Goal: Entertainment & Leisure: Consume media (video, audio)

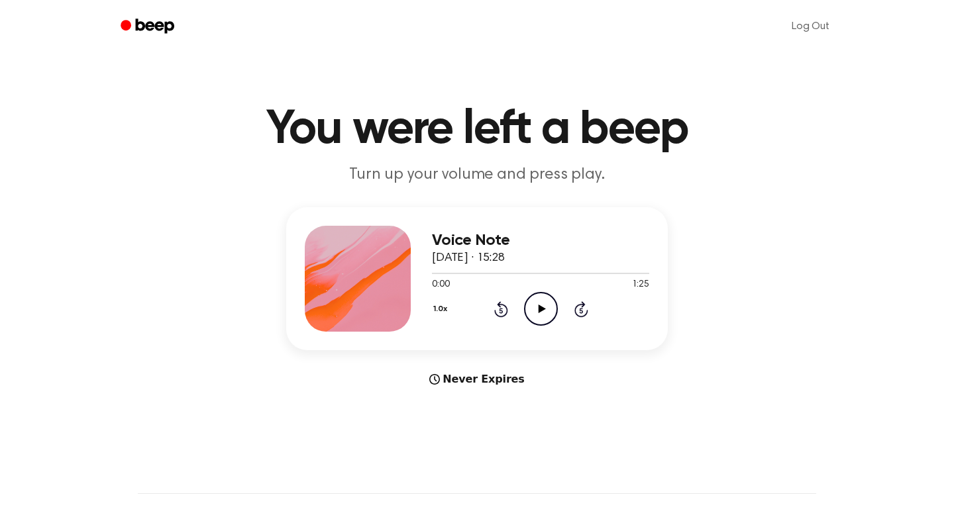
click at [544, 312] on icon "Play Audio" at bounding box center [541, 309] width 34 height 34
click at [440, 304] on button "1.0x" at bounding box center [442, 309] width 20 height 23
click at [450, 407] on span "1.2x" at bounding box center [453, 414] width 17 height 14
click at [542, 312] on icon "Play Audio" at bounding box center [541, 309] width 34 height 34
click at [532, 307] on icon "Play Audio" at bounding box center [541, 309] width 34 height 34
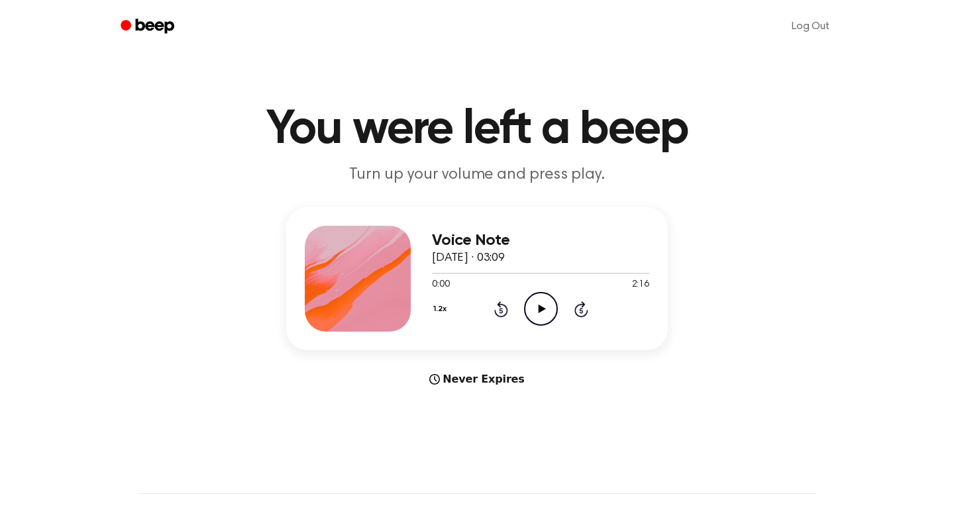
click at [537, 311] on icon "Play Audio" at bounding box center [541, 309] width 34 height 34
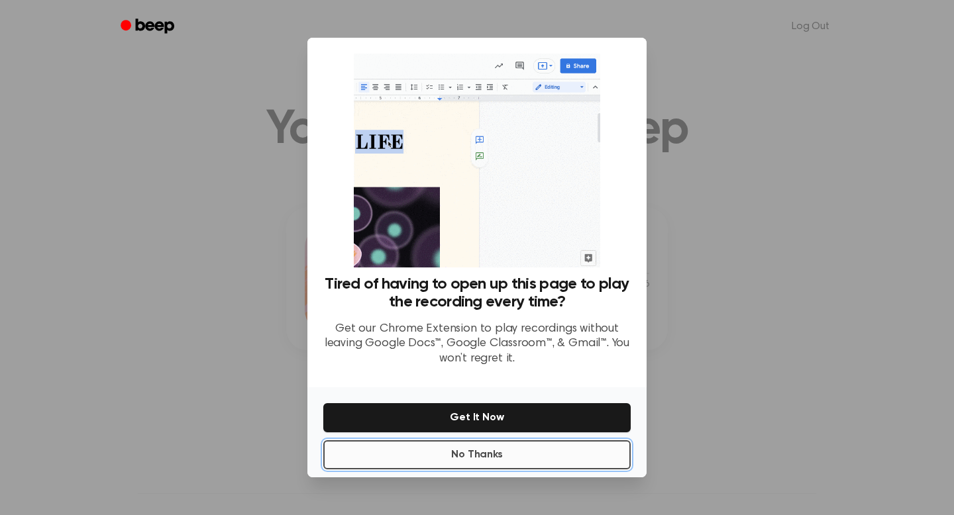
click at [505, 452] on button "No Thanks" at bounding box center [476, 454] width 307 height 29
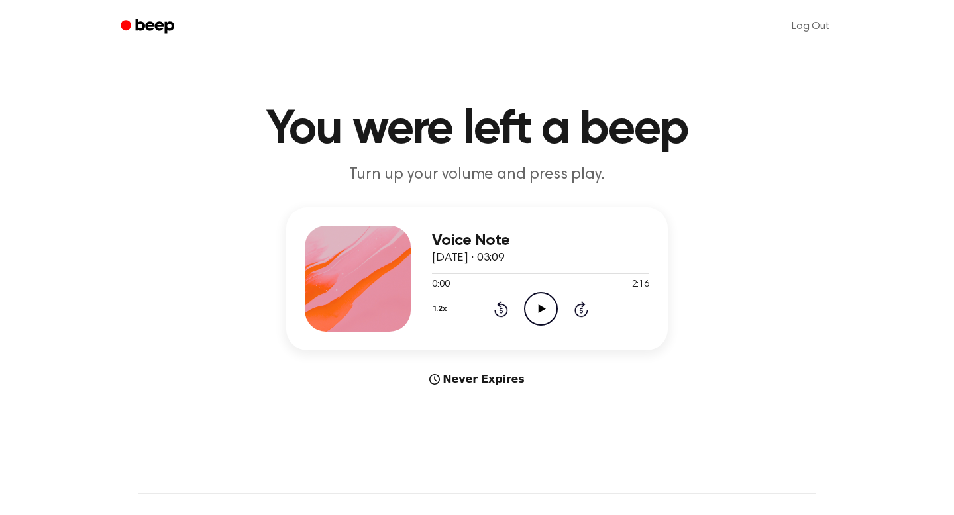
click at [538, 304] on icon "Play Audio" at bounding box center [541, 309] width 34 height 34
click at [439, 311] on button "1.2x" at bounding box center [441, 309] width 19 height 23
click at [447, 444] on span "1.5x" at bounding box center [453, 438] width 17 height 14
click at [745, 384] on div "Voice Note 12 May 2024 · 03:09 0:19 2:16 Your browser does not support the [obj…" at bounding box center [477, 297] width 922 height 180
